Goal: Use online tool/utility: Utilize a website feature to perform a specific function

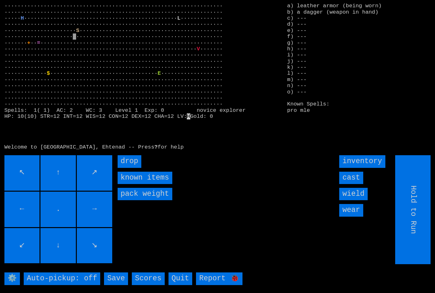
click at [368, 167] on input "inventory" at bounding box center [362, 161] width 46 height 12
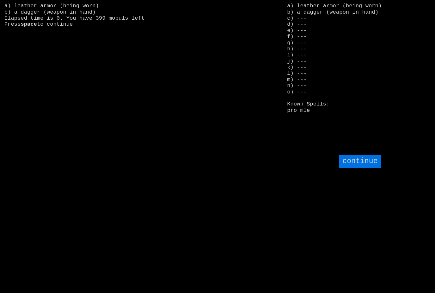
click at [373, 167] on input "continue" at bounding box center [359, 161] width 41 height 12
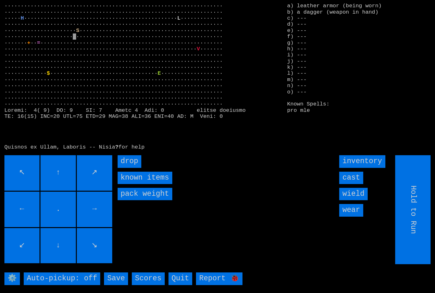
click at [372, 167] on input "inventory" at bounding box center [362, 161] width 46 height 12
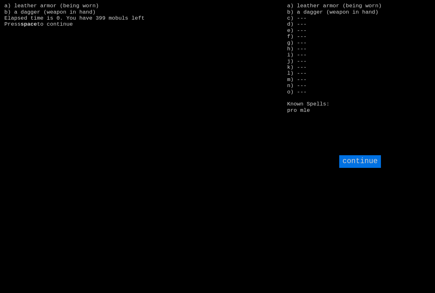
click at [371, 167] on input "continue" at bounding box center [359, 161] width 41 height 12
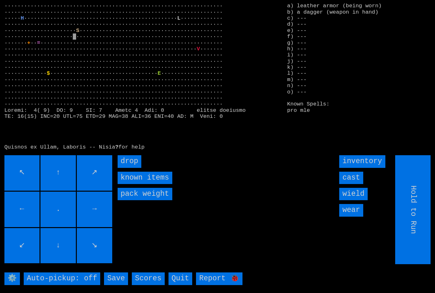
click at [356, 184] on input "cast" at bounding box center [351, 177] width 24 height 12
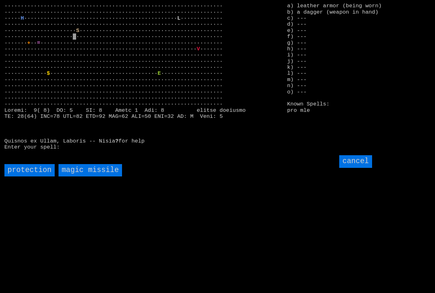
click at [360, 167] on input "cancel" at bounding box center [355, 161] width 33 height 12
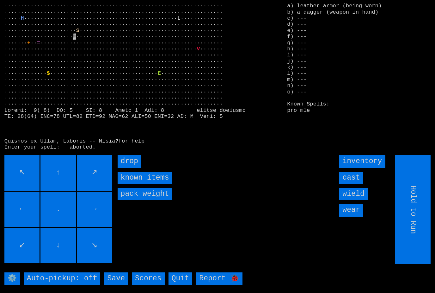
click at [355, 184] on input "cast" at bounding box center [351, 177] width 24 height 12
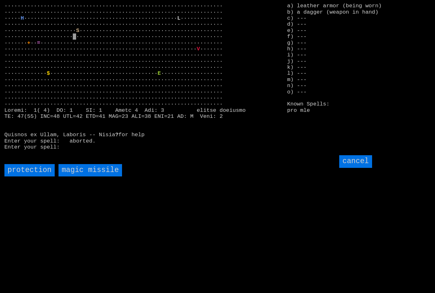
click at [364, 167] on input "cancel" at bounding box center [355, 161] width 33 height 12
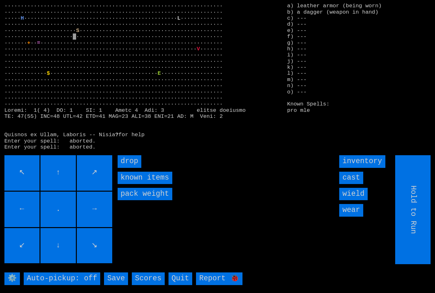
click at [357, 200] on input "wield" at bounding box center [353, 194] width 28 height 12
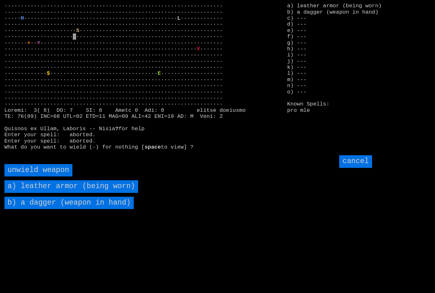
click at [363, 167] on input "cancel" at bounding box center [355, 161] width 33 height 12
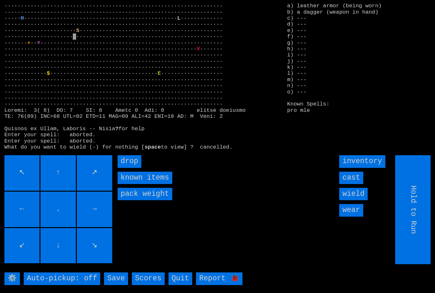
click at [354, 216] on input "wear" at bounding box center [351, 210] width 24 height 12
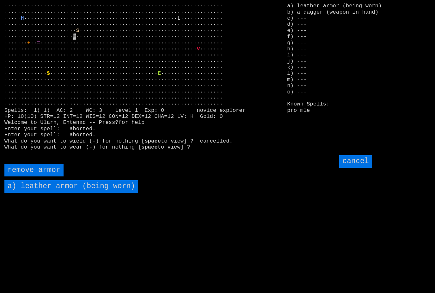
click at [359, 167] on input "cancel" at bounding box center [355, 161] width 33 height 12
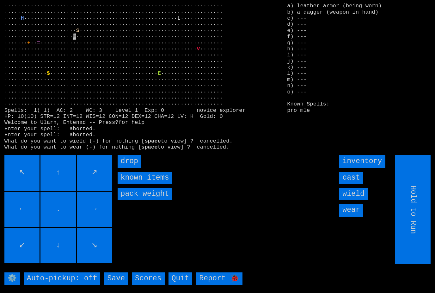
click at [357, 200] on input "wield" at bounding box center [353, 194] width 28 height 12
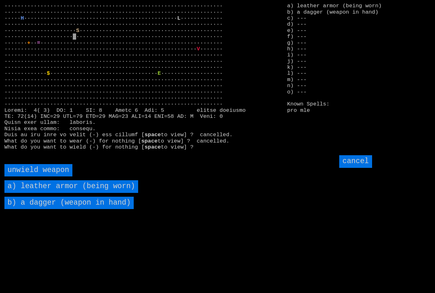
click at [360, 167] on input "cancel" at bounding box center [355, 161] width 33 height 12
